Goal: Navigation & Orientation: Understand site structure

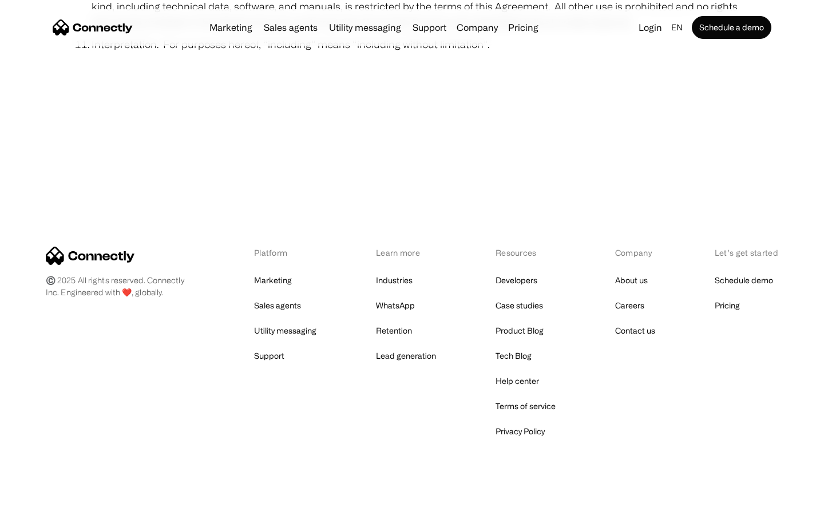
scroll to position [4204, 0]
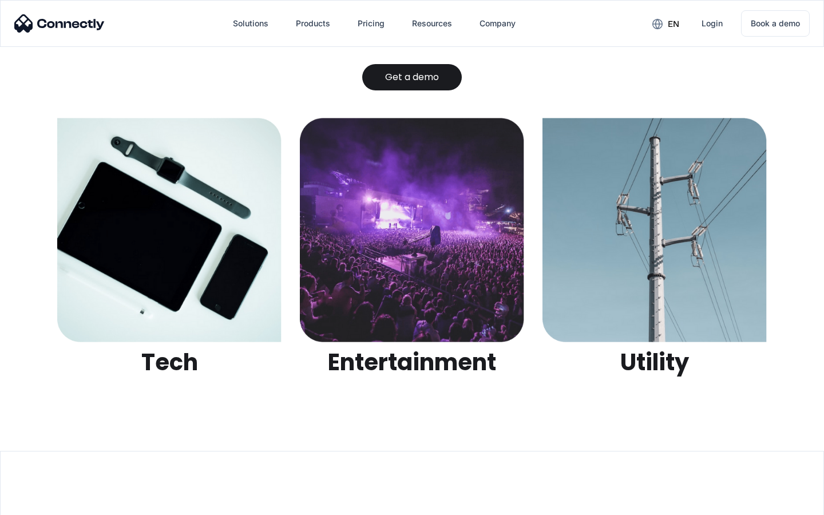
scroll to position [3610, 0]
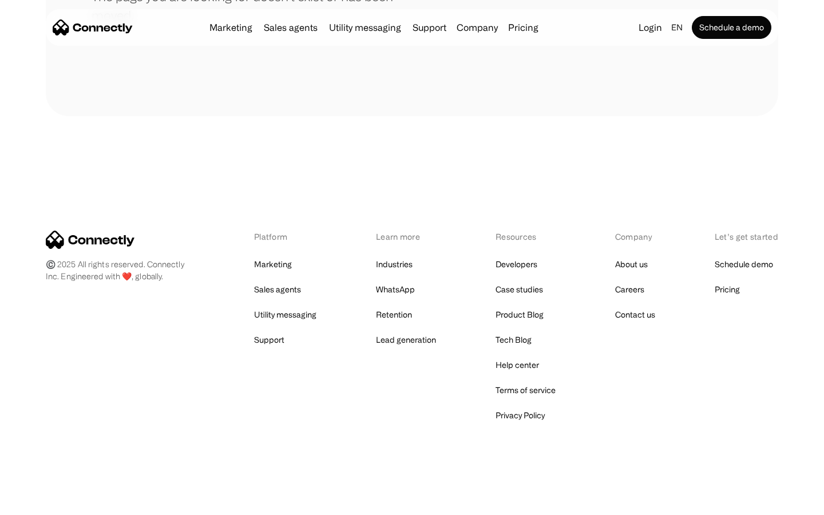
scroll to position [209, 0]
